Goal: Task Accomplishment & Management: Manage account settings

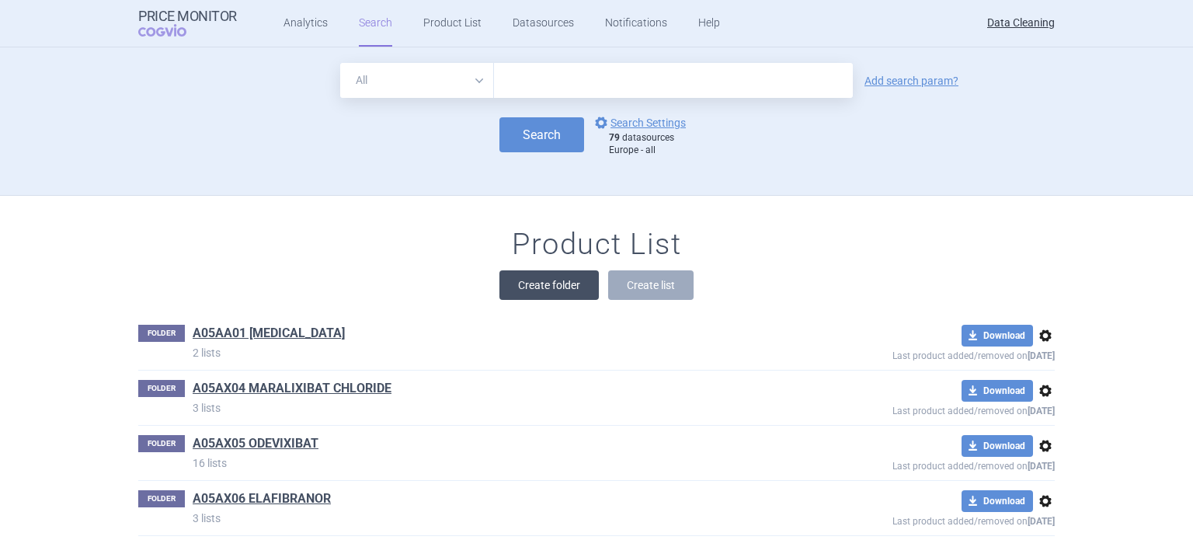
click at [563, 272] on button "Create folder" at bounding box center [549, 285] width 99 height 30
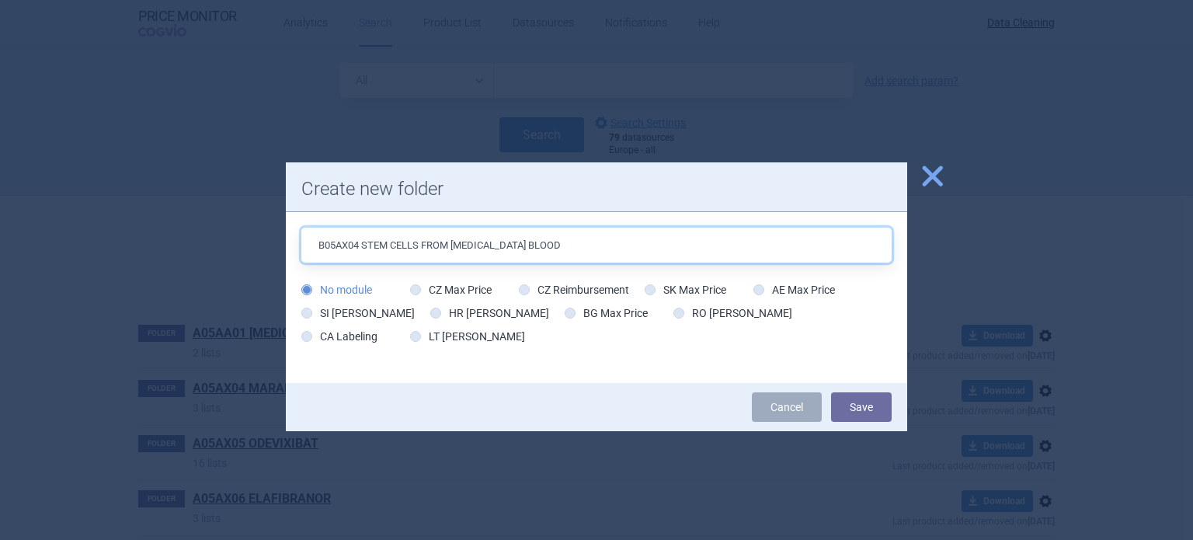
type input "B05AX04 STEM CELLS FROM [MEDICAL_DATA] BLOOD"
click at [831, 392] on button "Save" at bounding box center [861, 407] width 61 height 30
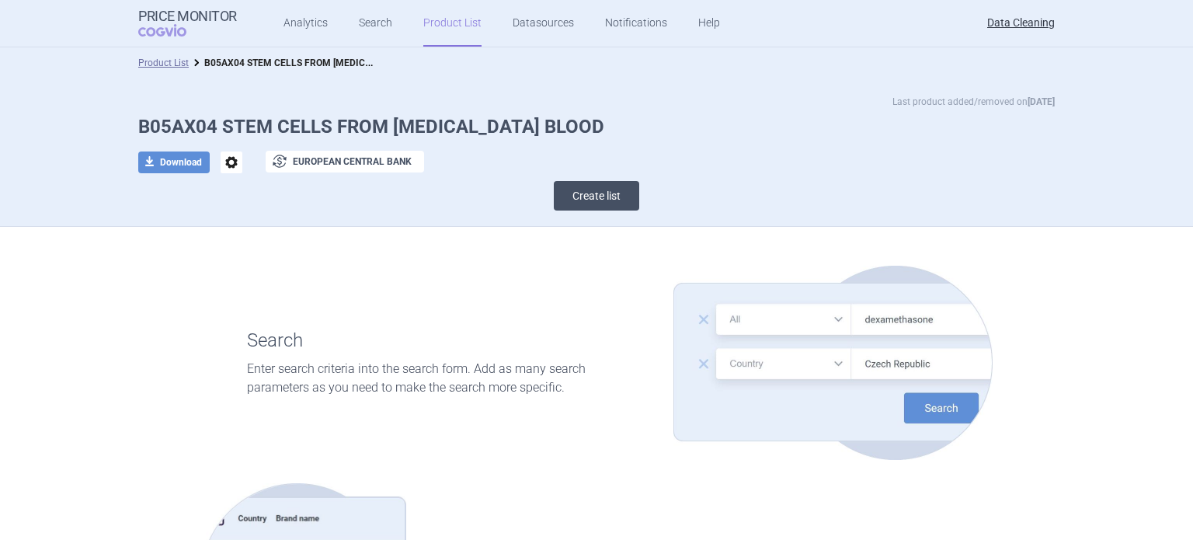
click at [588, 207] on button "Create list" at bounding box center [596, 196] width 85 height 30
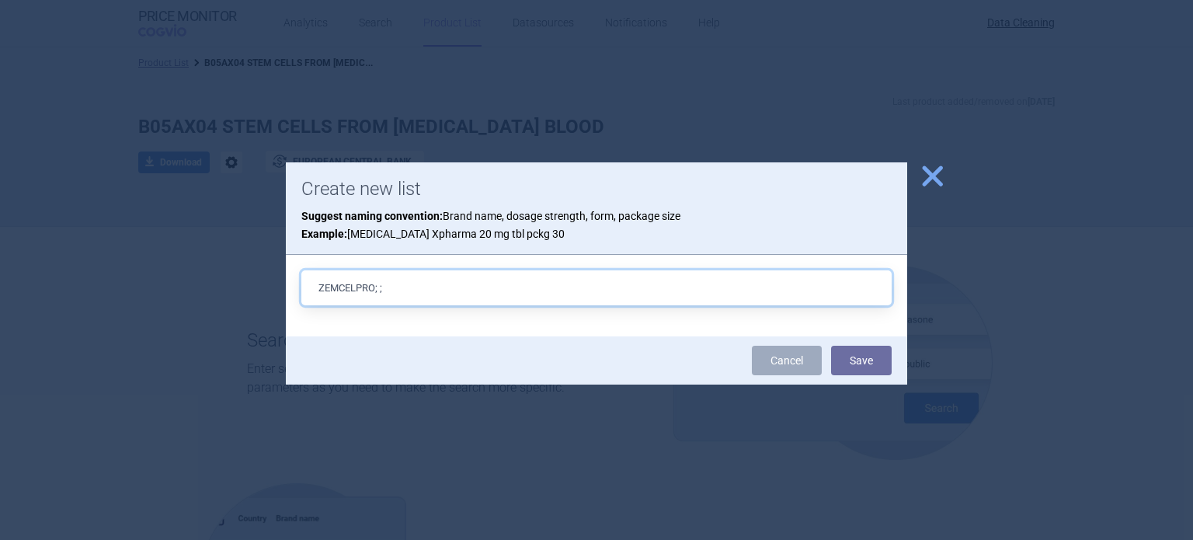
paste input "0.23X10^6CELLS/ML+0.53X10^6CELLS/ML"
paste input "EU/1/25/1960/001"
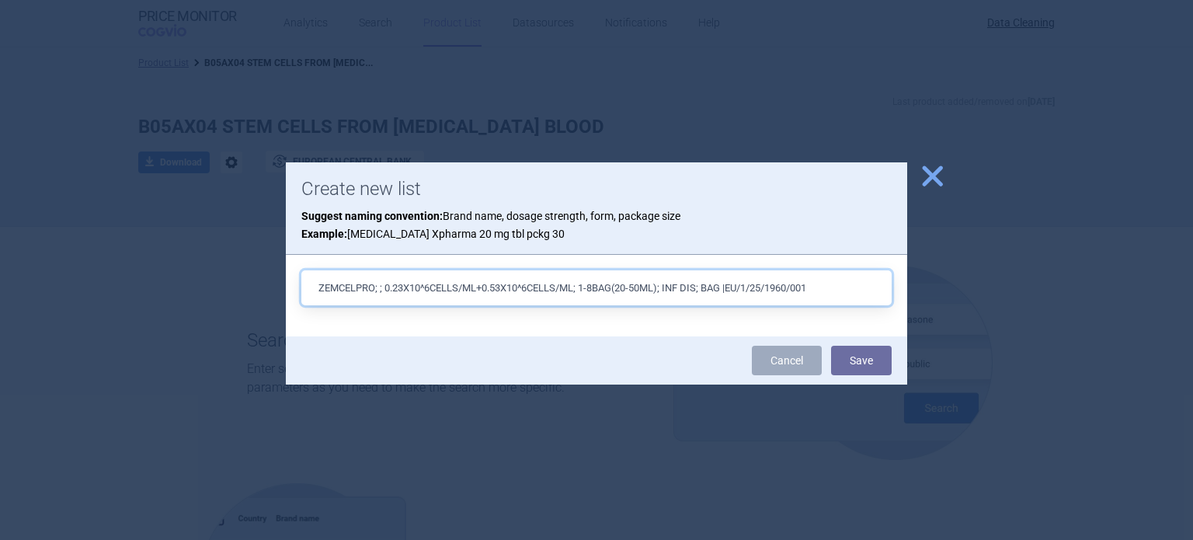
type input "ZEMCELPRO; ; 0.23X10^6CELLS/ML+0.53X10^6CELLS/ML; 1-8BAG(20-50ML); INF DIS; BAG…"
click at [831, 346] on button "Save" at bounding box center [861, 361] width 61 height 30
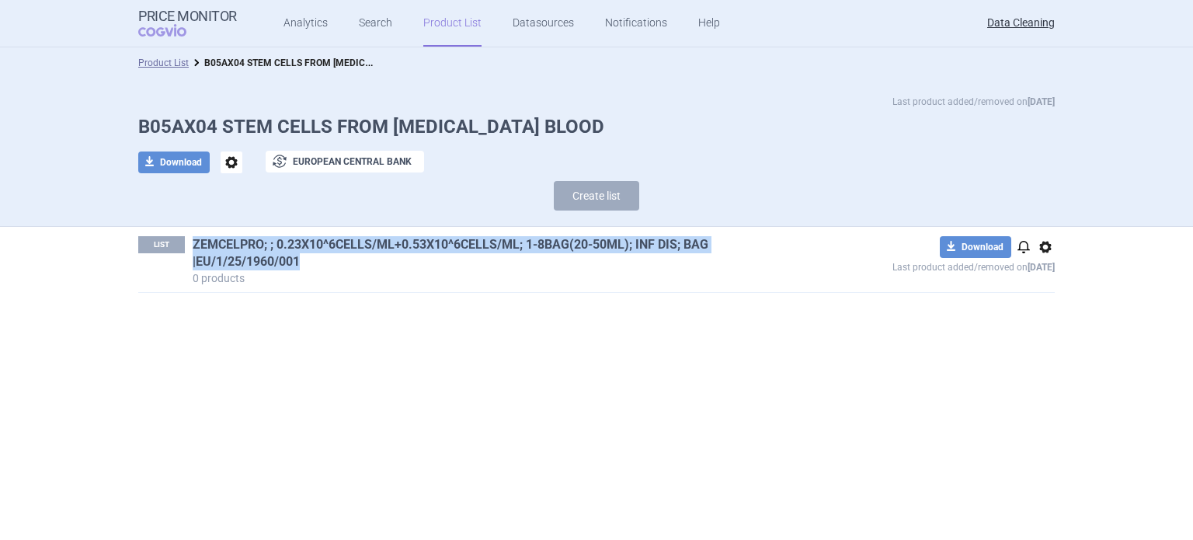
drag, startPoint x: 191, startPoint y: 235, endPoint x: 308, endPoint y: 264, distance: 120.8
click at [308, 264] on div "LIST ZEMCELPRO; ; 0.23X10^6CELLS/ML+0.53X10^6CELLS/ML; 1-8BAG(20-50ML); INF DIS…" at bounding box center [459, 261] width 642 height 50
copy link "ZEMCELPRO; ; 0.23X10^6CELLS/ML+0.53X10^6CELLS/ML; 1-8BAG(20-50ML); INF DIS; BAG…"
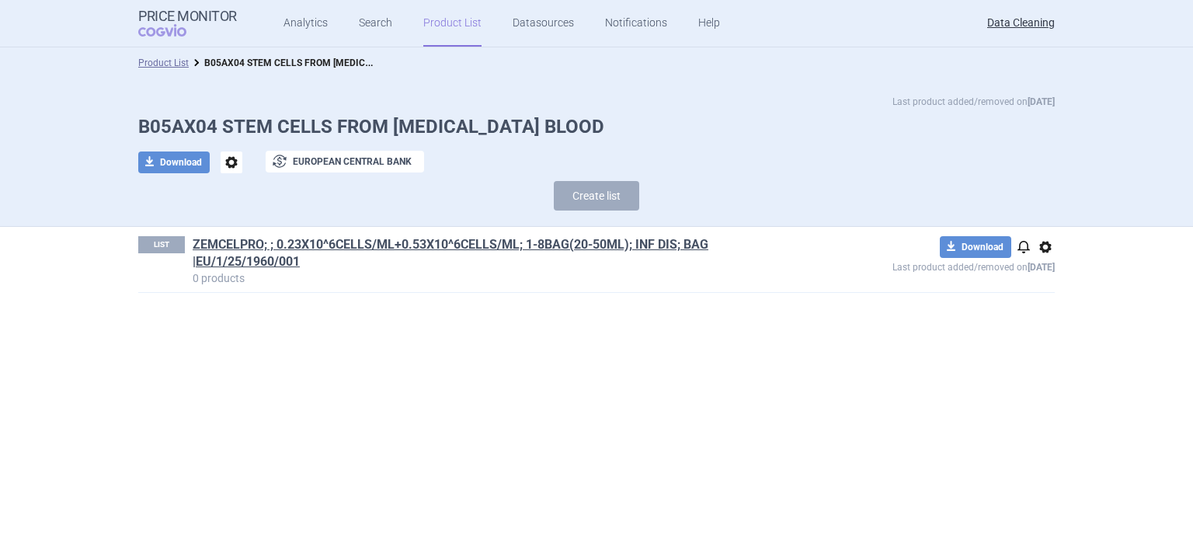
click at [223, 387] on section "Product List B05AX04 STEM CELLS FROM [MEDICAL_DATA] BLOOD Last product added/re…" at bounding box center [596, 293] width 1193 height 493
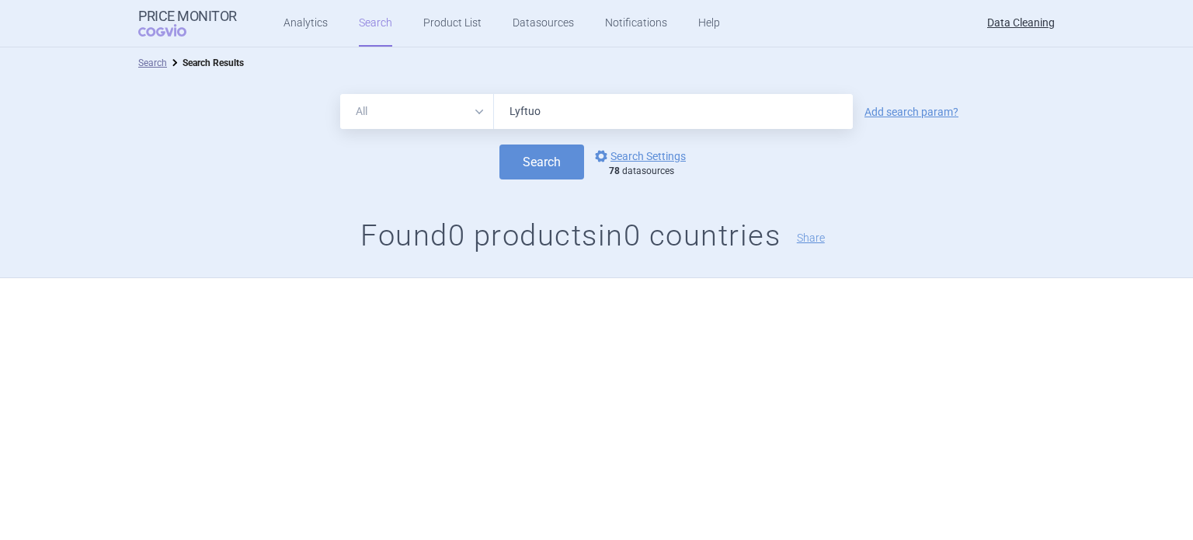
drag, startPoint x: 563, startPoint y: 105, endPoint x: 426, endPoint y: 113, distance: 137.8
click at [426, 113] on div "All Brand Name ATC Company Active Substance Country Newer than Lyftuo" at bounding box center [596, 111] width 513 height 35
type input "ZEMCELPRO"
click at [500, 145] on button "Search" at bounding box center [542, 162] width 85 height 35
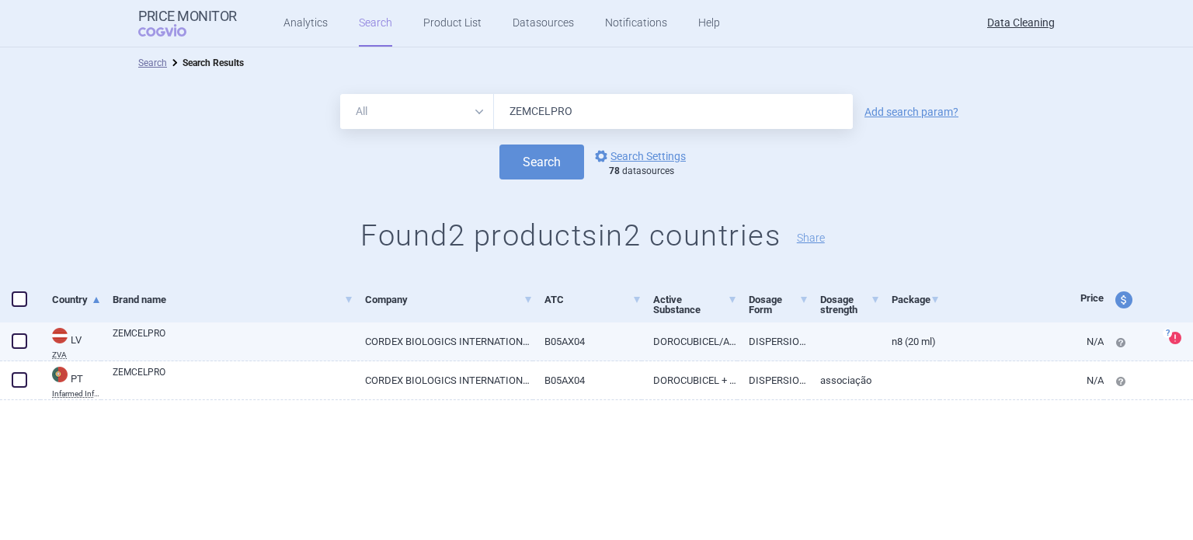
click at [28, 341] on span at bounding box center [19, 340] width 23 height 23
checkbox input "true"
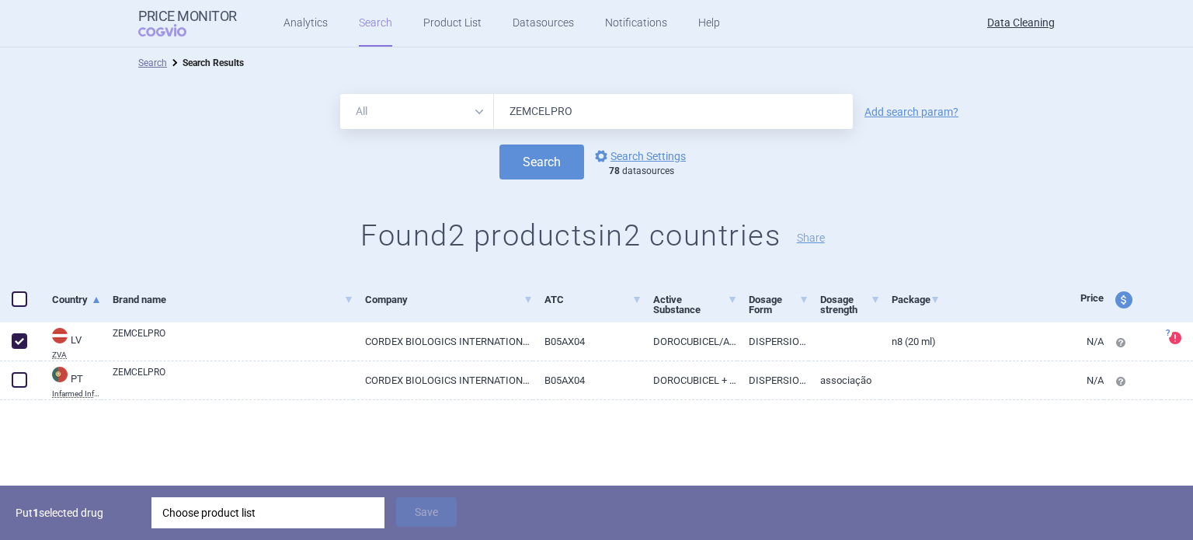
click at [244, 501] on div "Choose product list" at bounding box center [267, 512] width 211 height 31
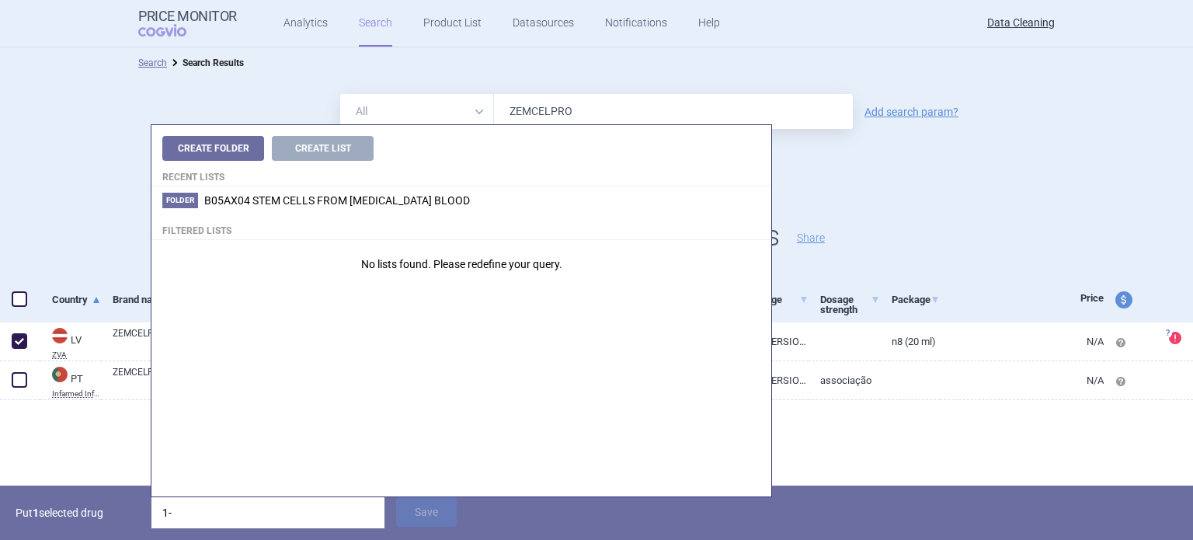
type input "1"
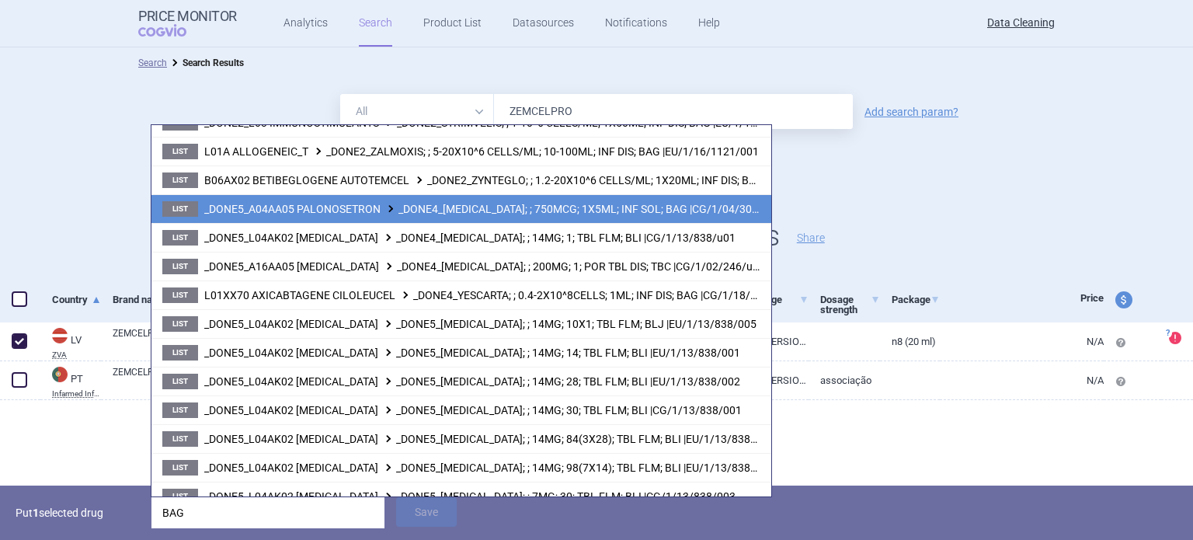
scroll to position [622, 0]
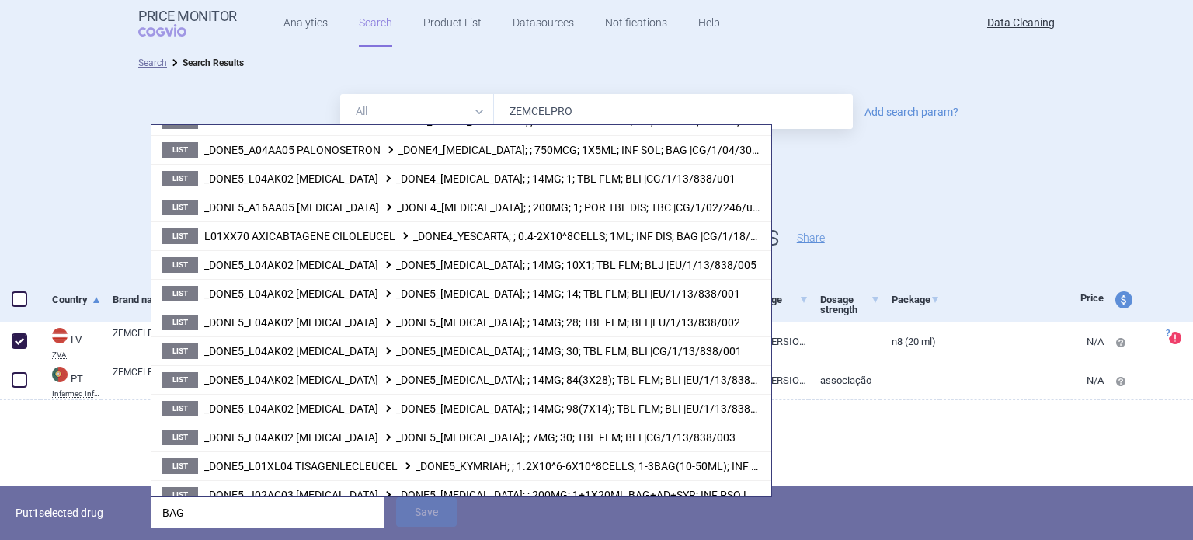
type input "BAG"
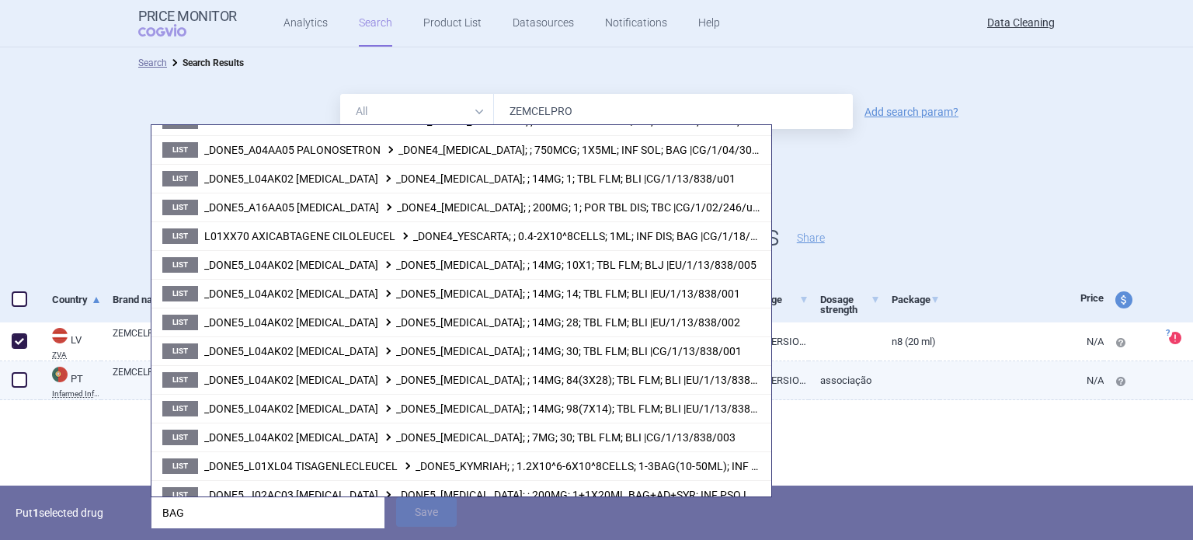
click at [9, 383] on span at bounding box center [19, 379] width 23 height 23
checkbox input "true"
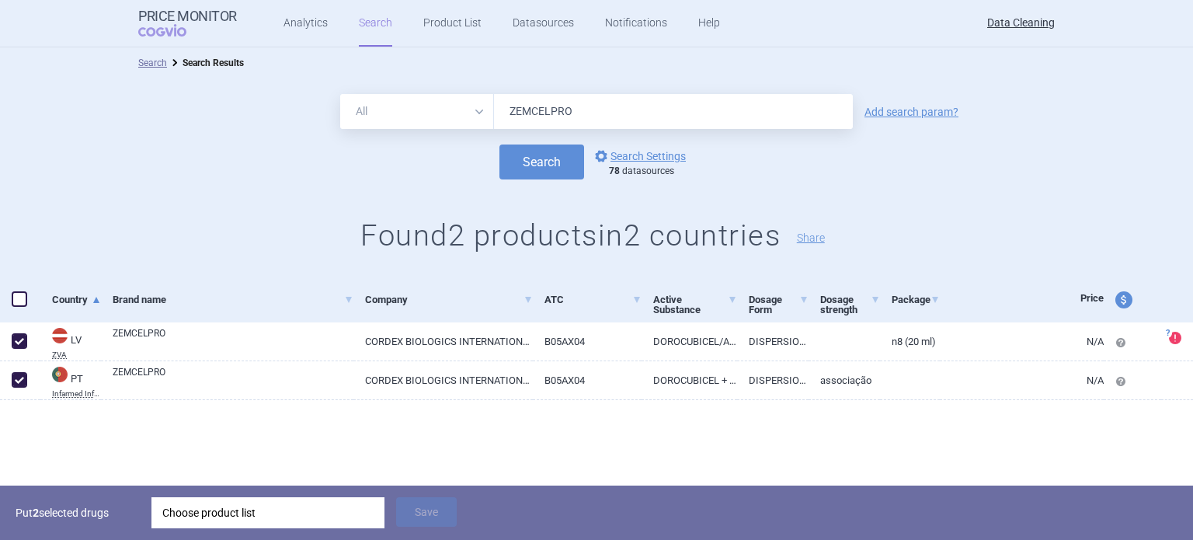
click at [267, 503] on div "Choose product list" at bounding box center [267, 512] width 211 height 31
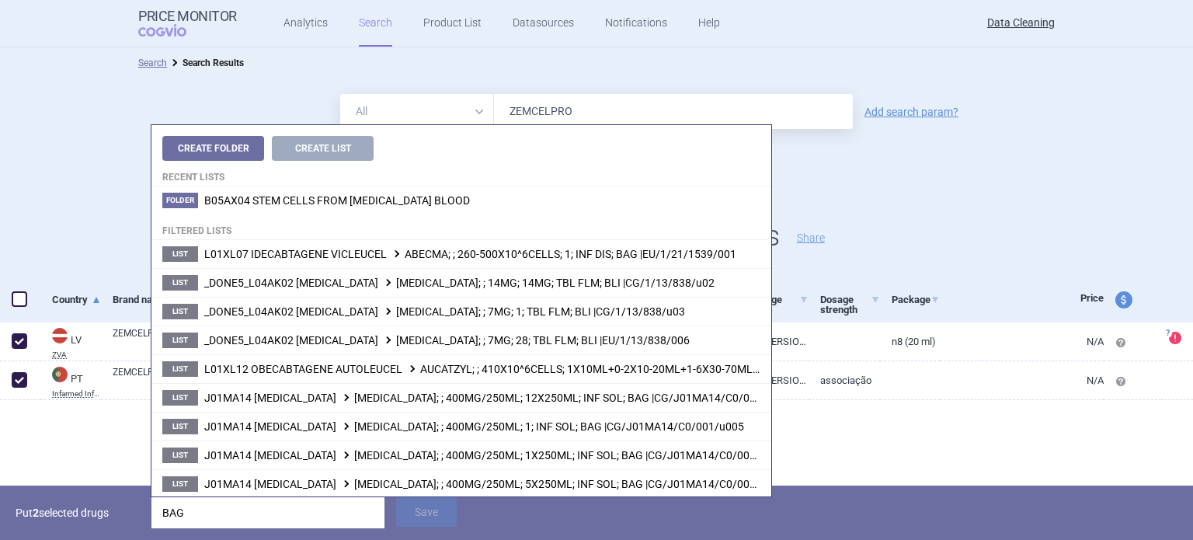
click at [267, 504] on input "BAG" at bounding box center [267, 512] width 233 height 31
click at [266, 504] on input "BAG" at bounding box center [267, 512] width 233 height 31
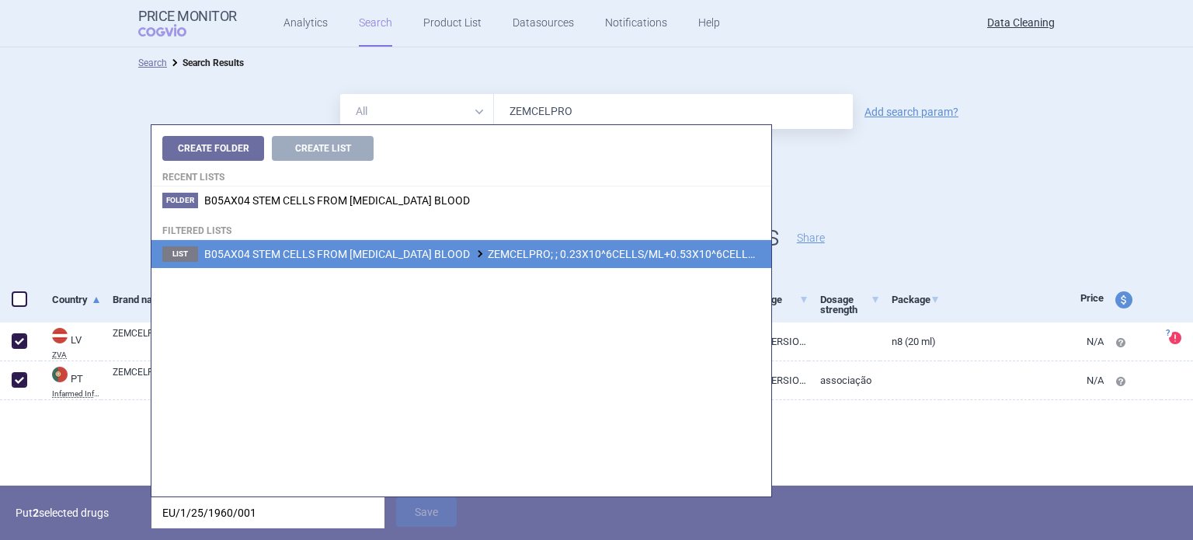
type input "EU/1/25/1960/001"
click at [493, 259] on li "List B05AX04 STEM CELLS FROM UMBILICAL CORD BLOOD ZEMCELPRO; ; 0.23X10^6CELLS/M…" at bounding box center [461, 254] width 620 height 28
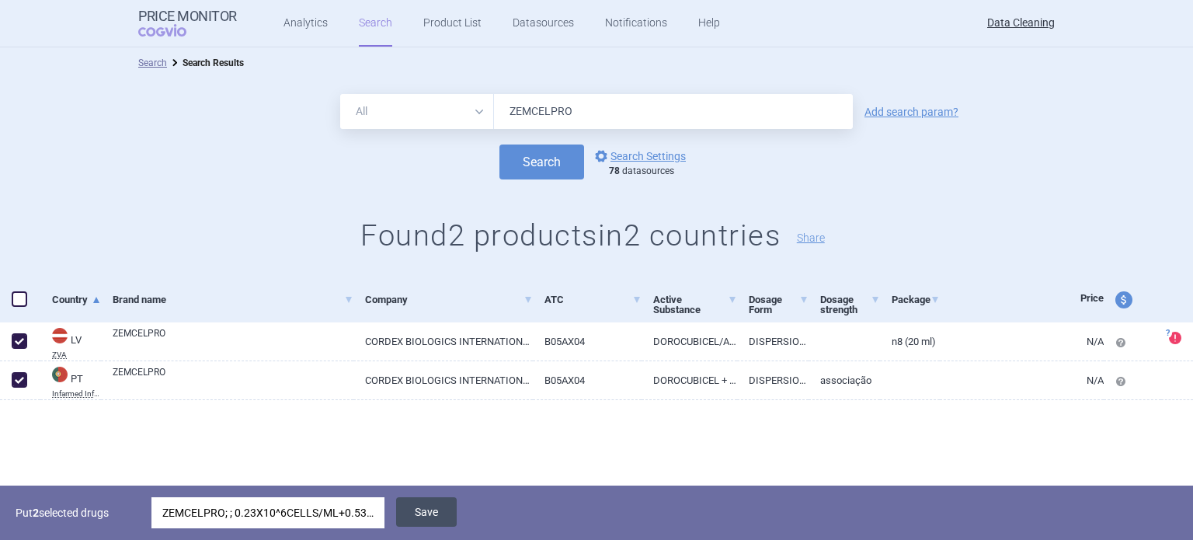
click at [429, 510] on button "Save" at bounding box center [426, 512] width 61 height 30
